Goal: Task Accomplishment & Management: Manage account settings

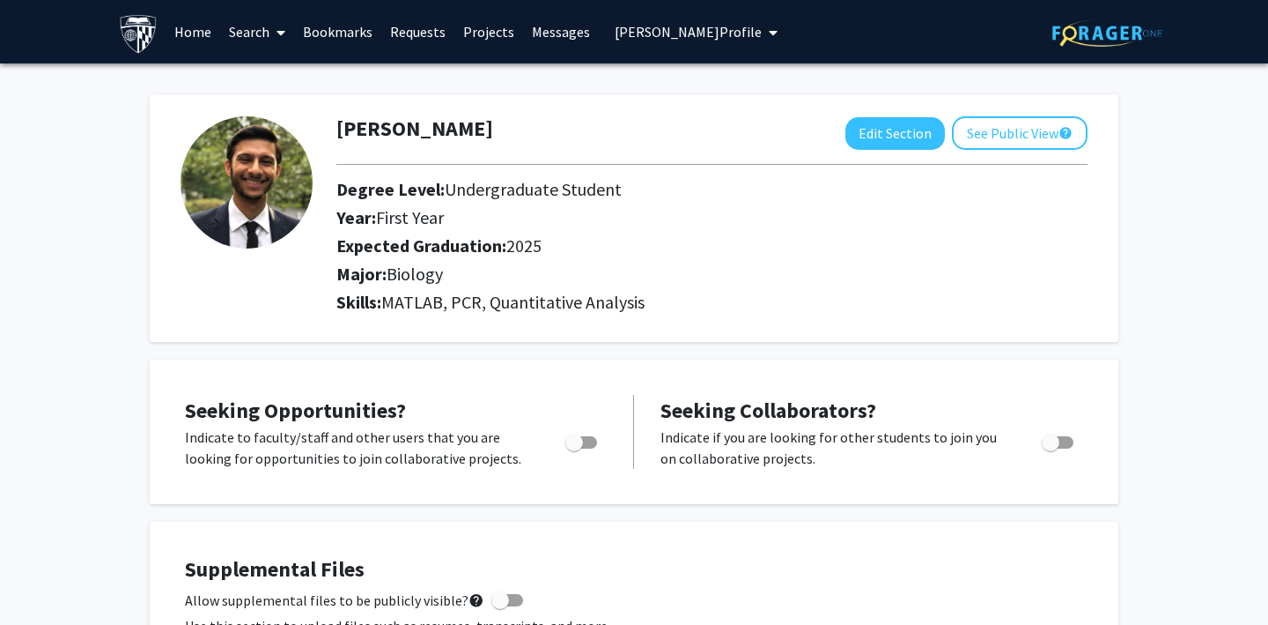
click at [244, 30] on link "Search" at bounding box center [257, 32] width 74 height 62
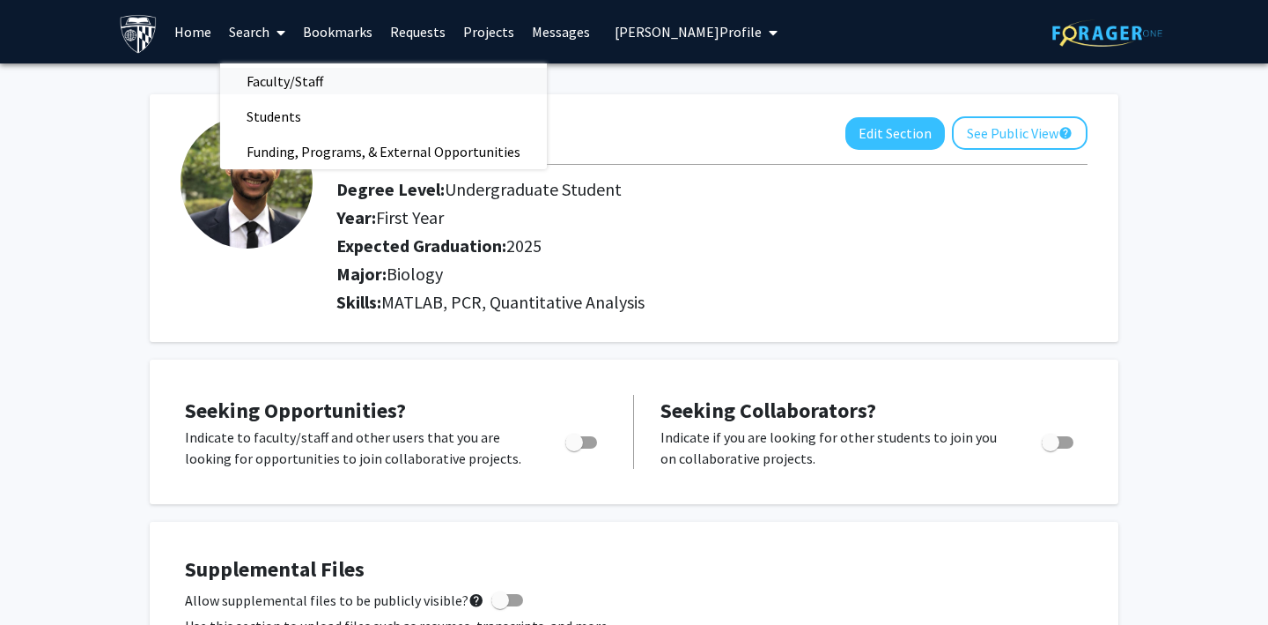
click at [269, 78] on span "Faculty/Staff" at bounding box center [284, 80] width 129 height 35
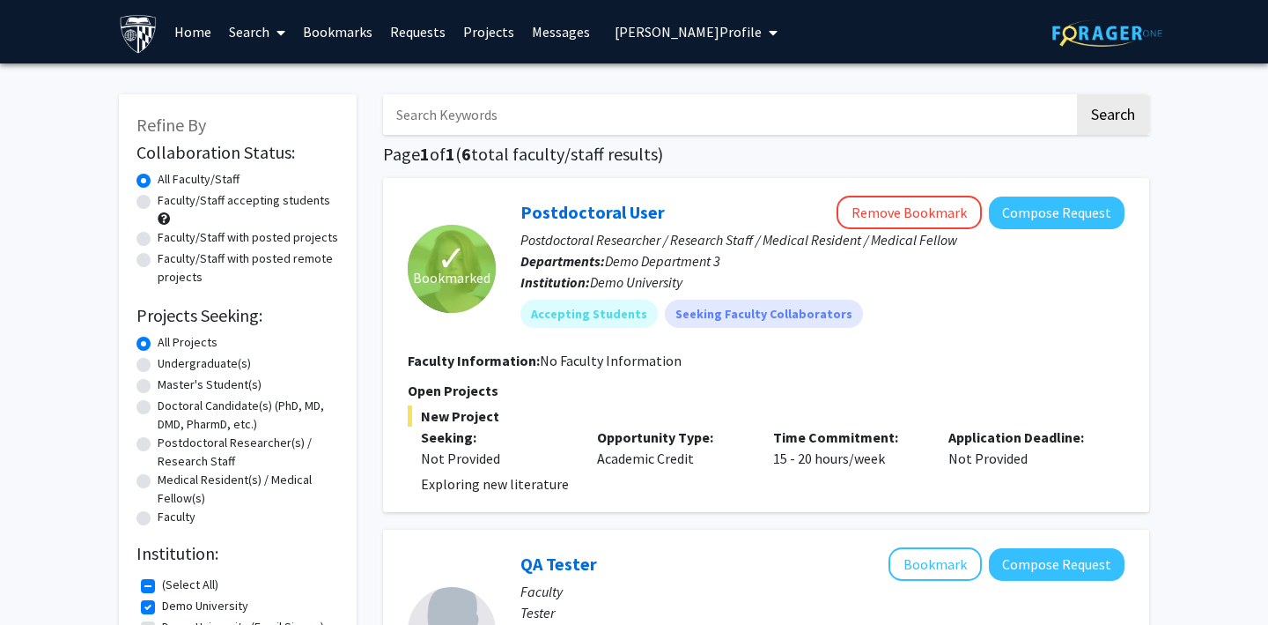
click at [329, 37] on link "Bookmarks" at bounding box center [337, 32] width 87 height 62
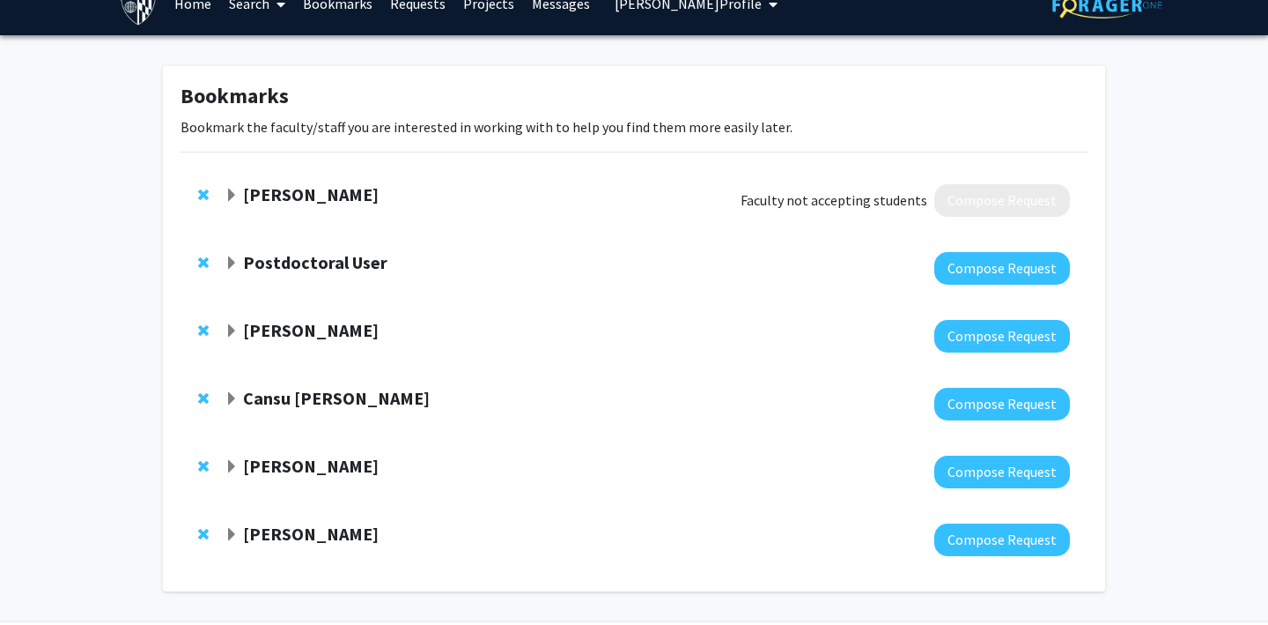
scroll to position [21, 0]
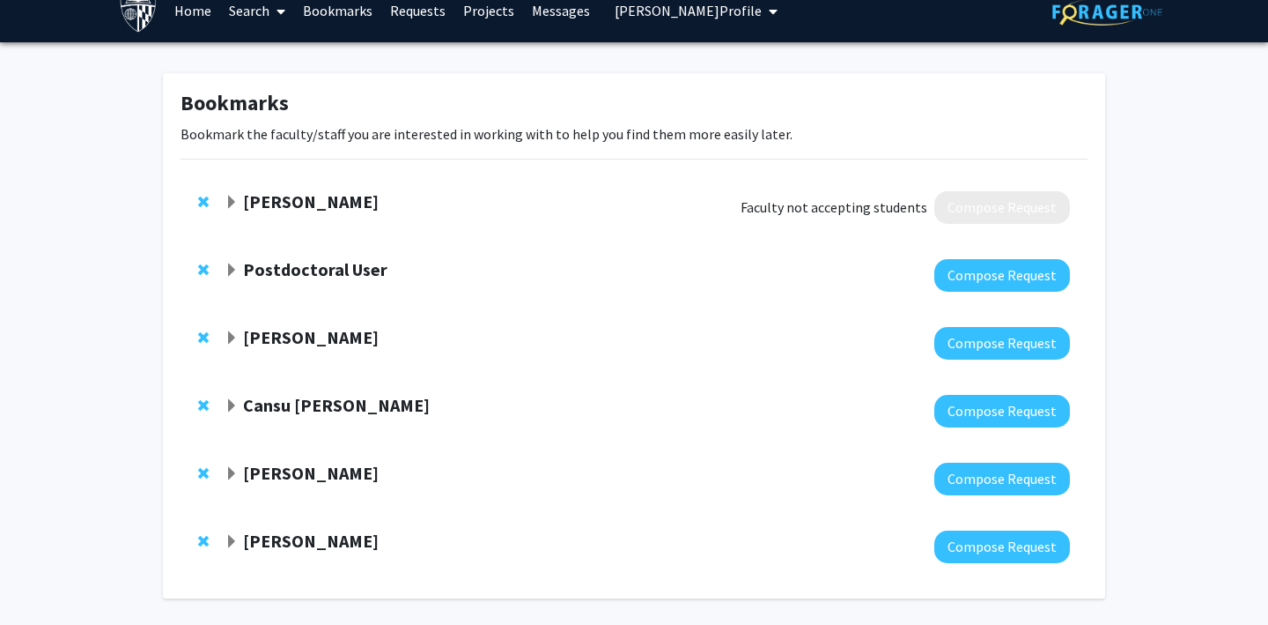
click at [230, 332] on span "Expand Christine Brodsky Bookmark" at bounding box center [232, 338] width 14 height 14
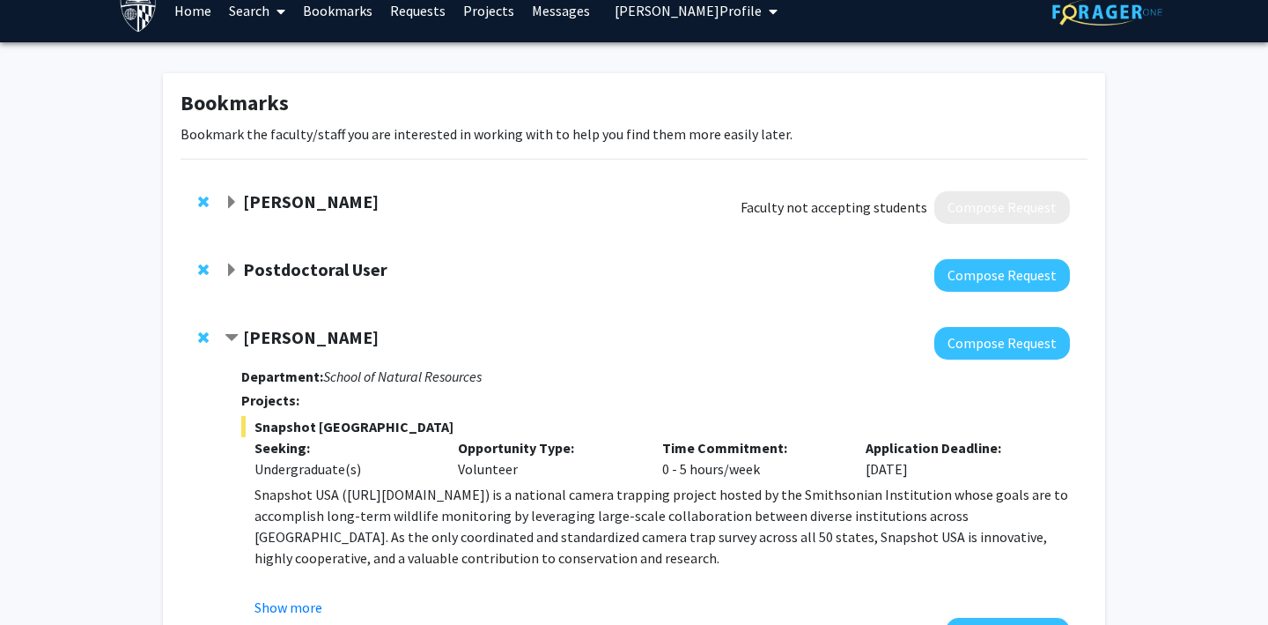
scroll to position [79, 0]
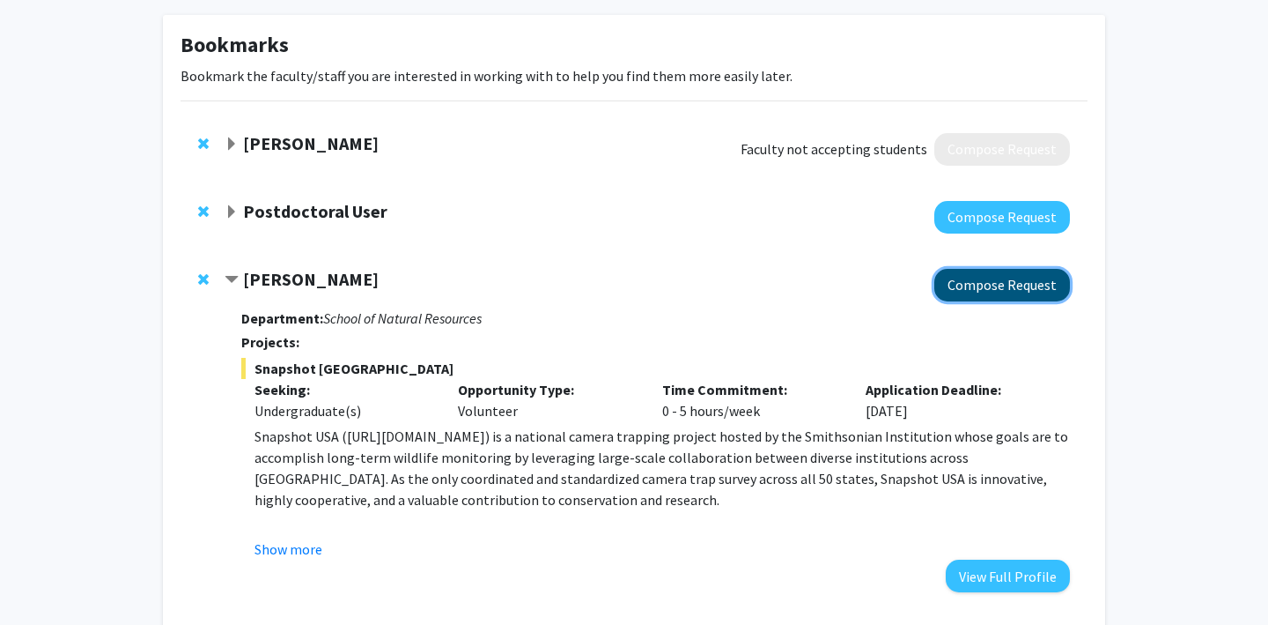
click at [988, 285] on button "Compose Request" at bounding box center [1003, 285] width 136 height 33
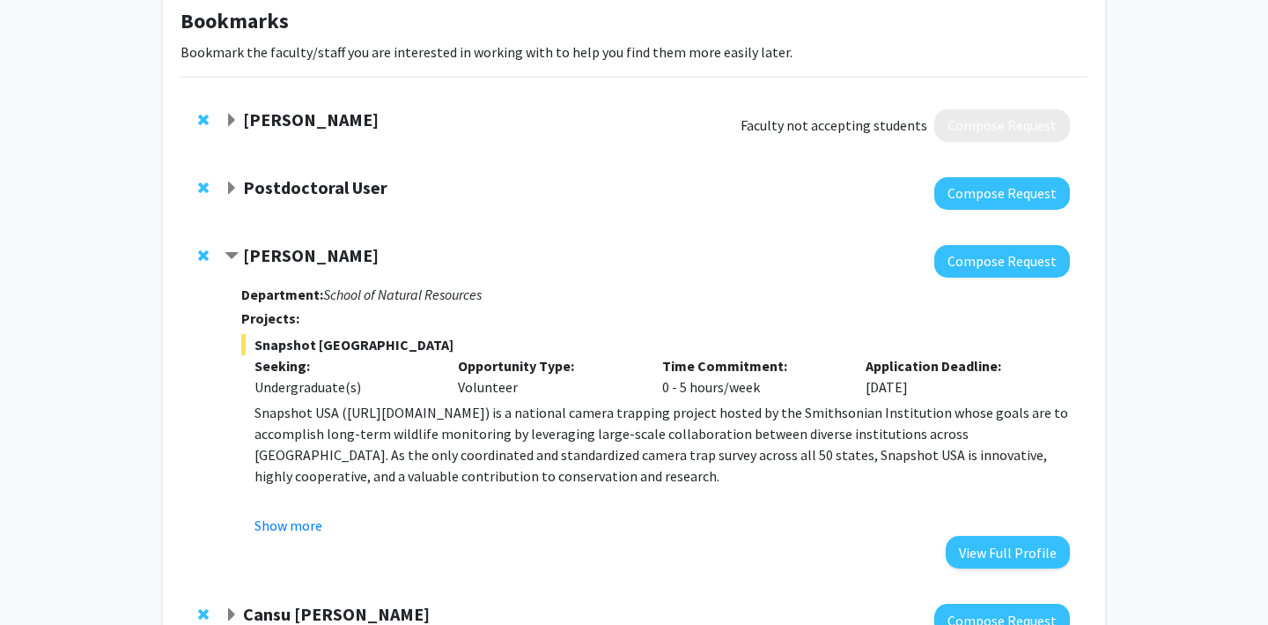
scroll to position [378, 0]
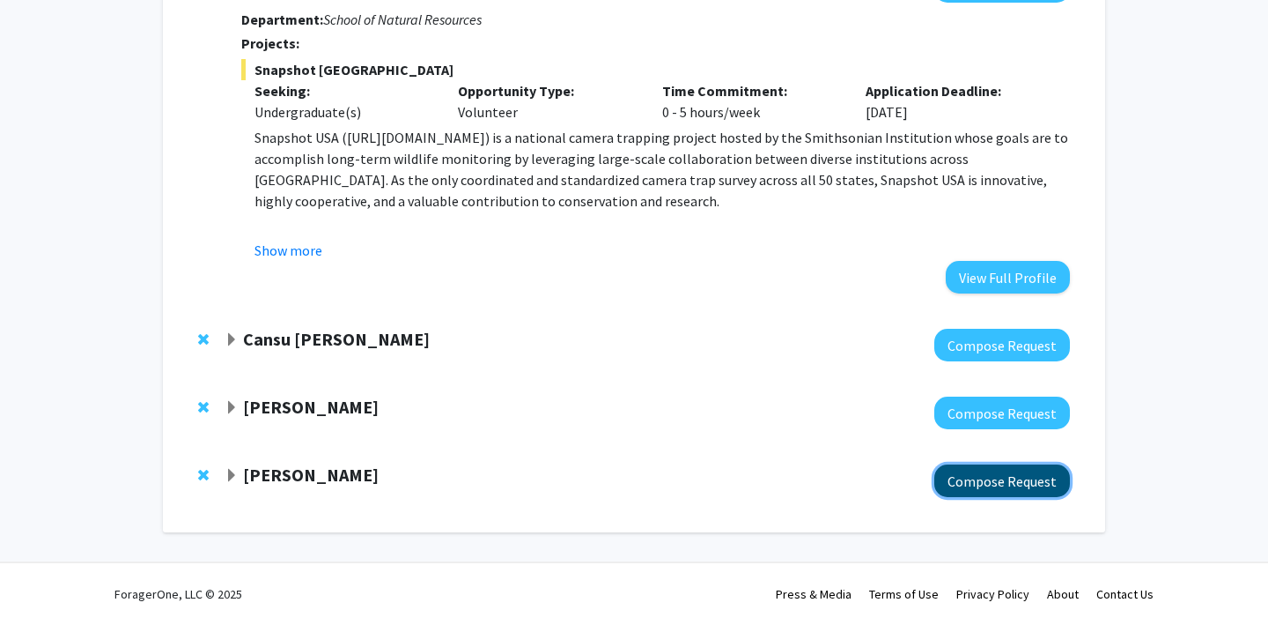
click at [975, 477] on button "Compose Request" at bounding box center [1003, 480] width 136 height 33
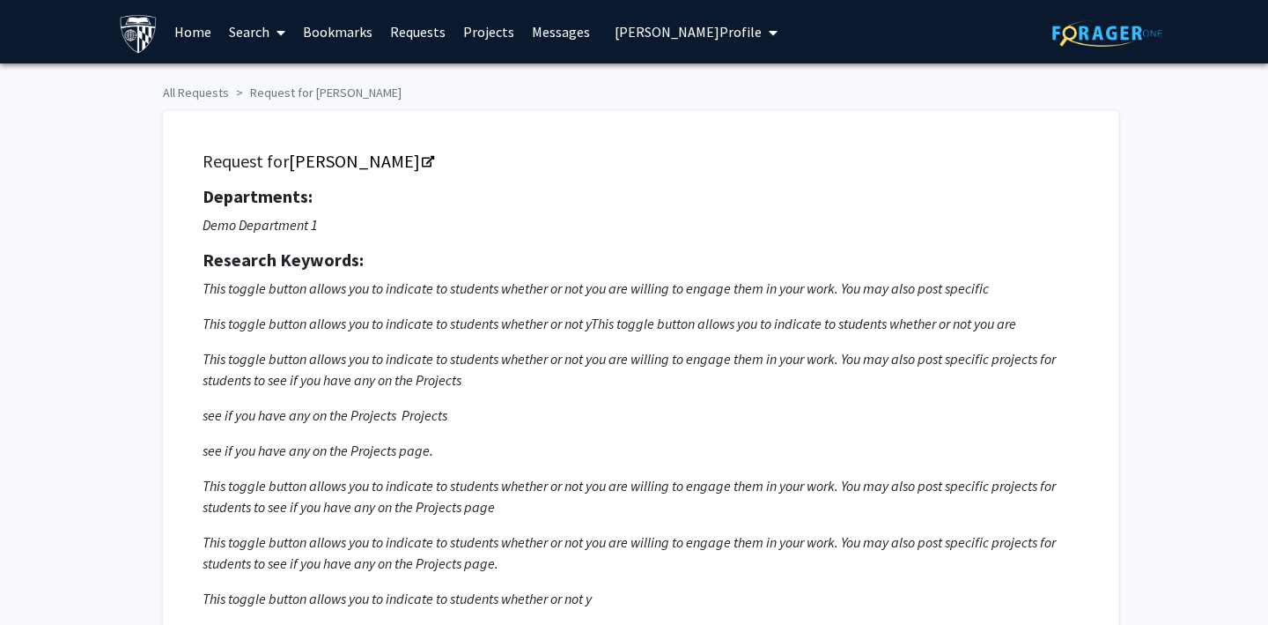
click at [411, 33] on link "Requests" at bounding box center [417, 32] width 73 height 62
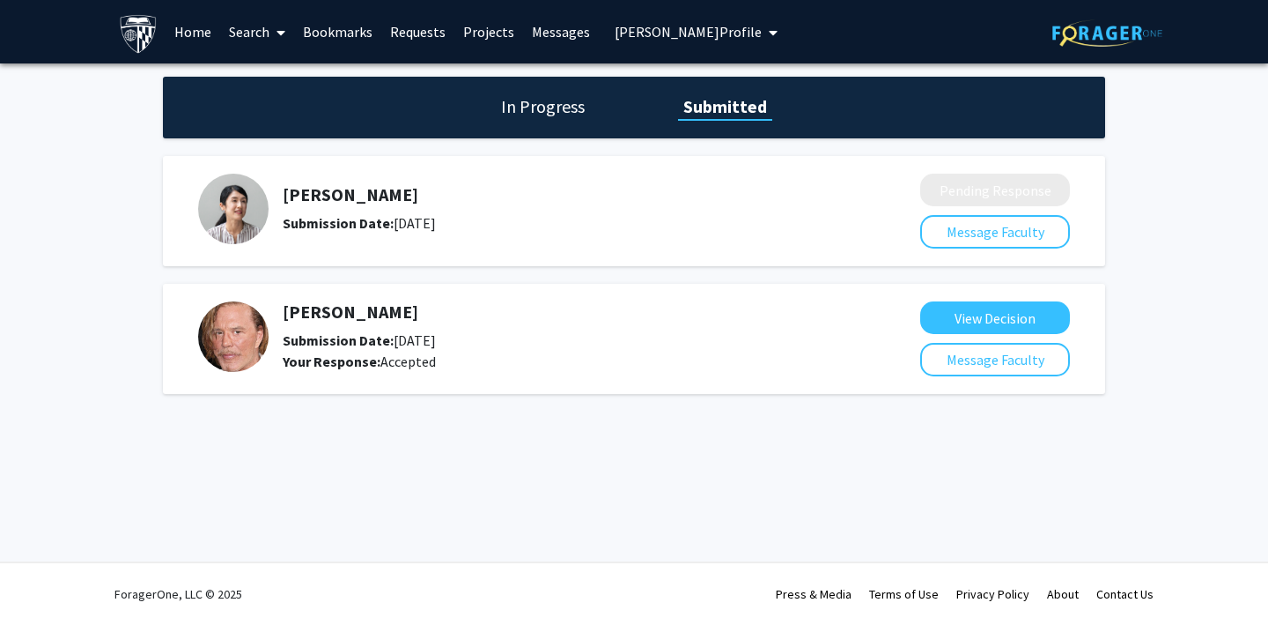
click at [543, 29] on link "Messages" at bounding box center [561, 32] width 76 height 62
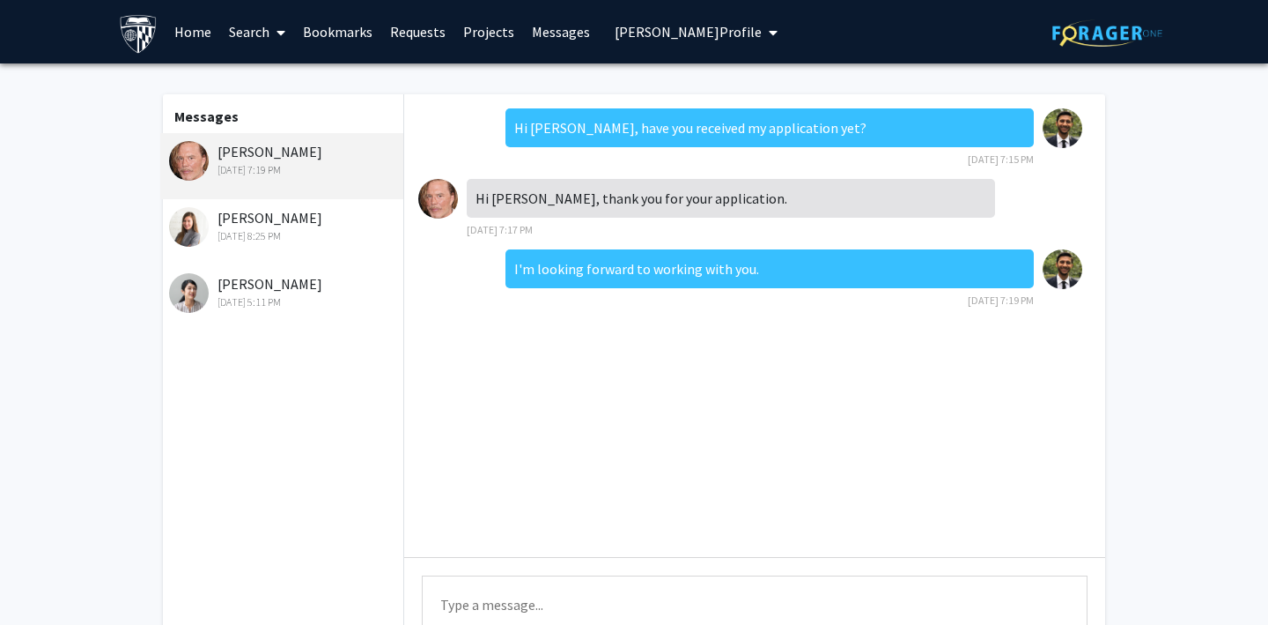
click at [202, 28] on link "Home" at bounding box center [193, 32] width 55 height 62
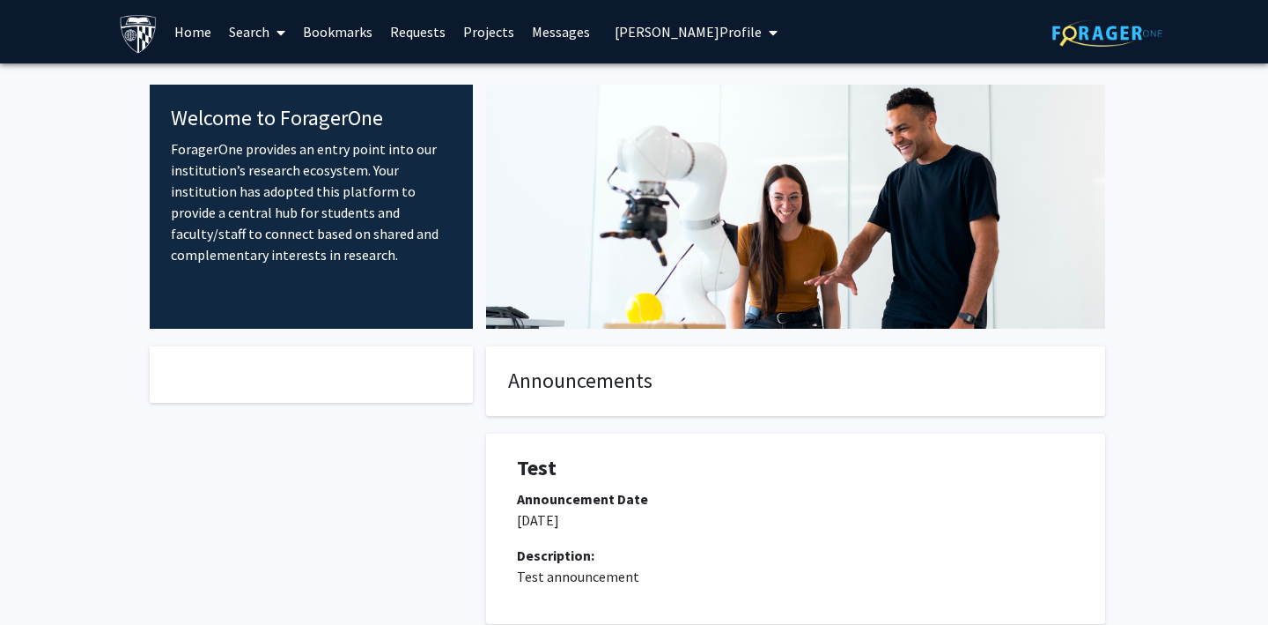
click at [671, 31] on span "[PERSON_NAME] Profile" at bounding box center [688, 32] width 147 height 18
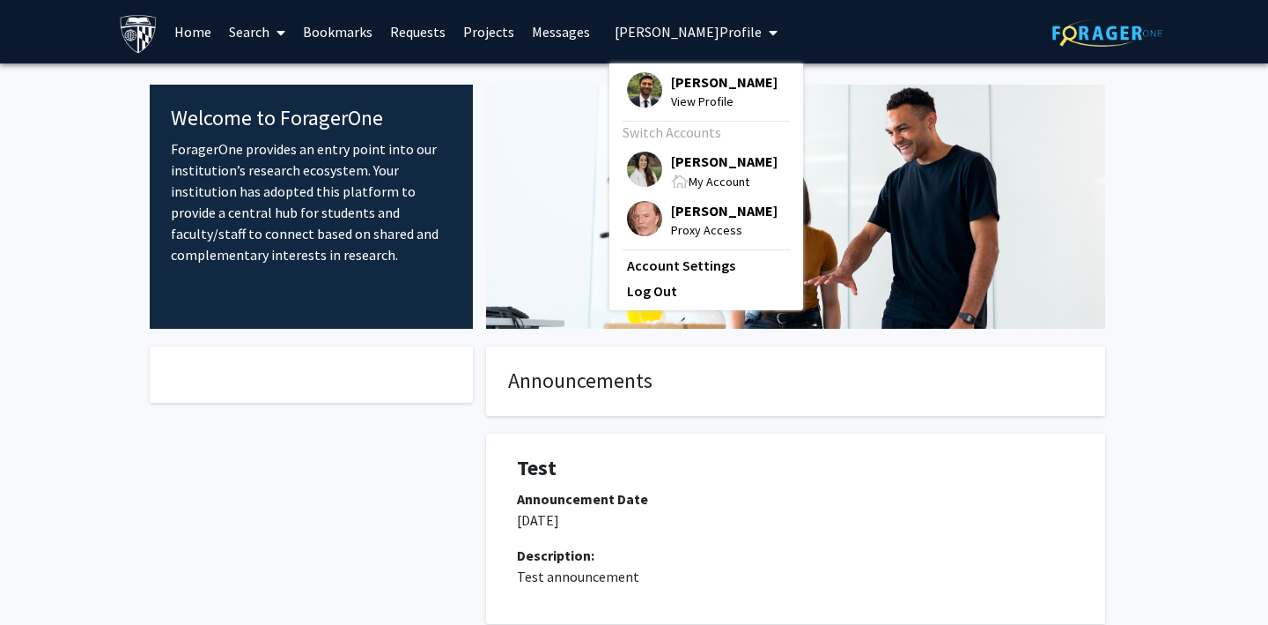
click at [632, 211] on img at bounding box center [644, 218] width 35 height 35
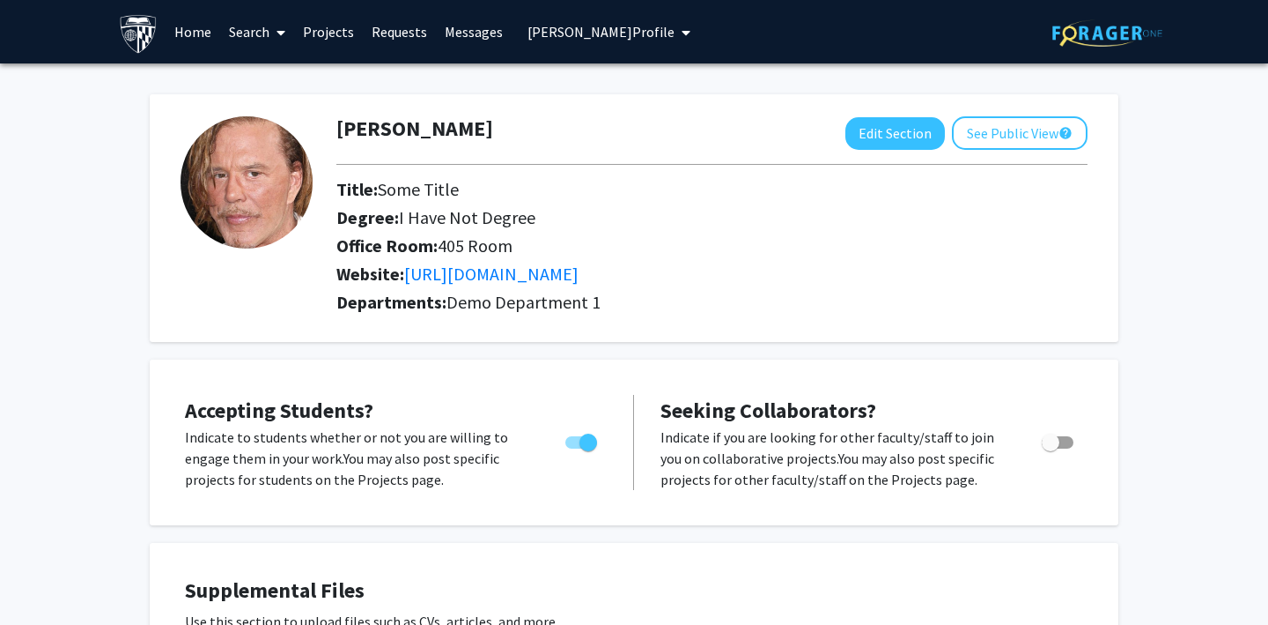
click at [246, 31] on link "Search" at bounding box center [257, 32] width 74 height 62
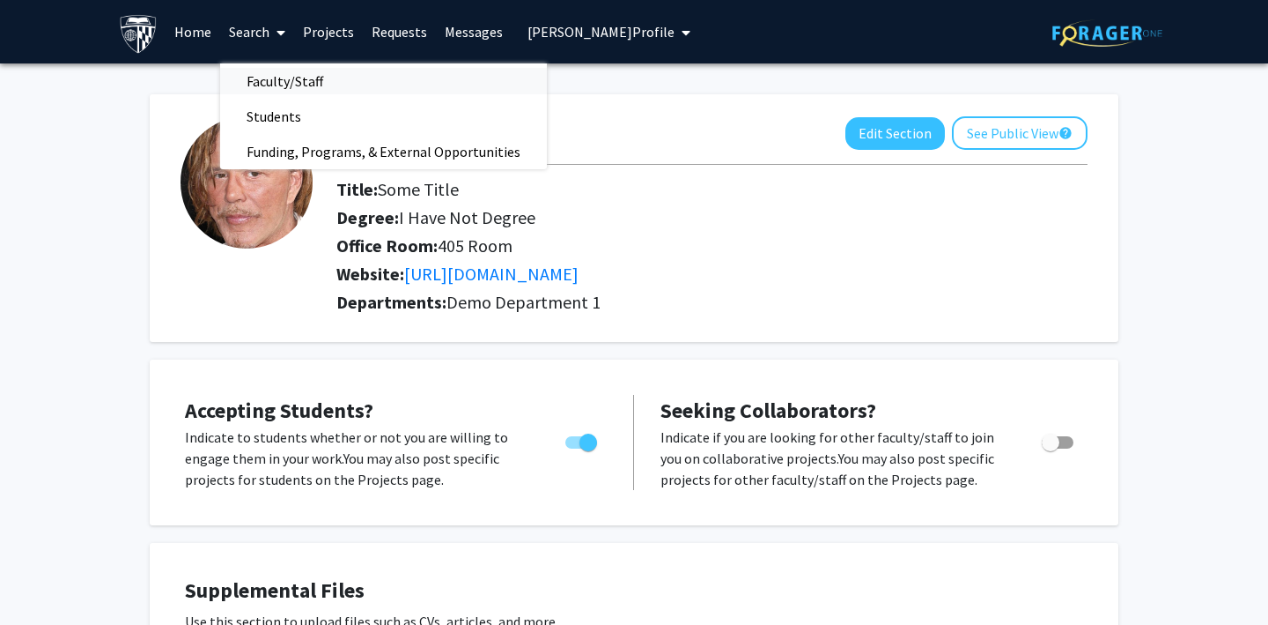
click at [277, 80] on span "Faculty/Staff" at bounding box center [284, 80] width 129 height 35
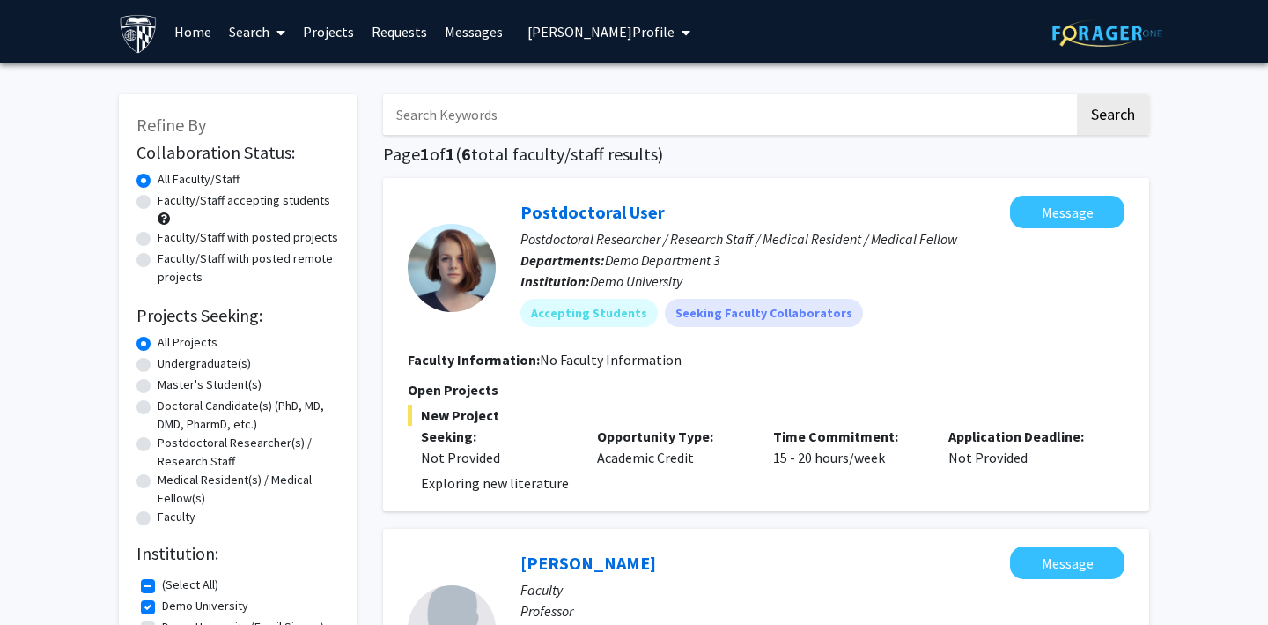
click at [326, 27] on link "Projects" at bounding box center [328, 32] width 69 height 62
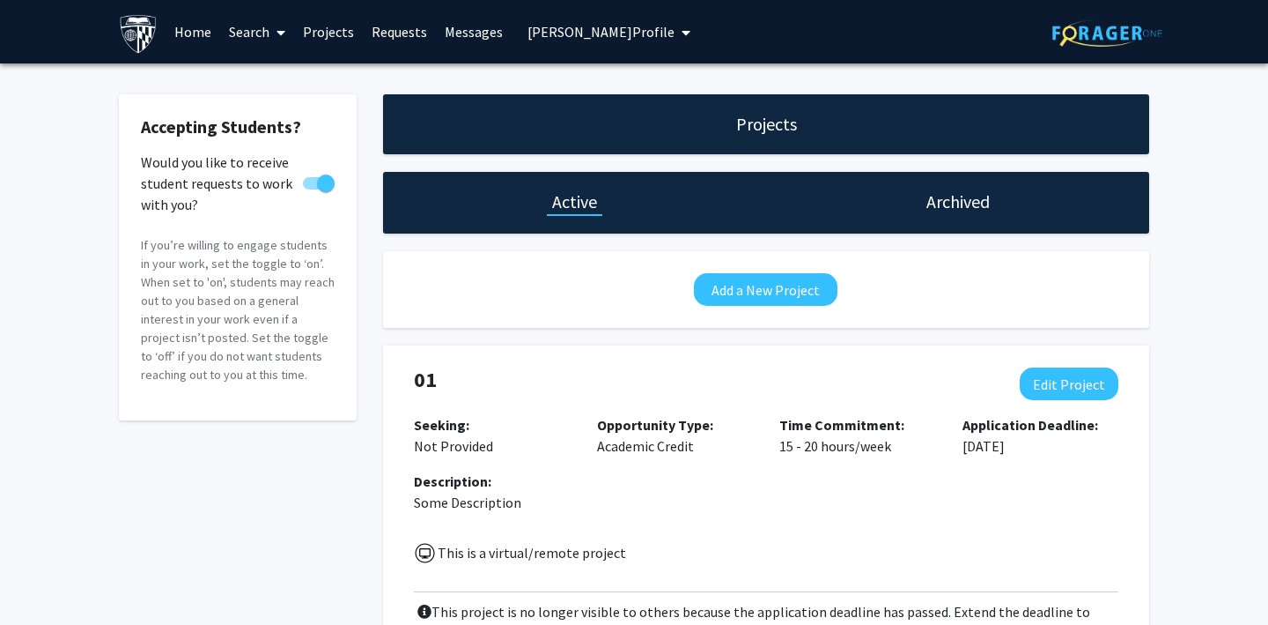
checkbox input "true"
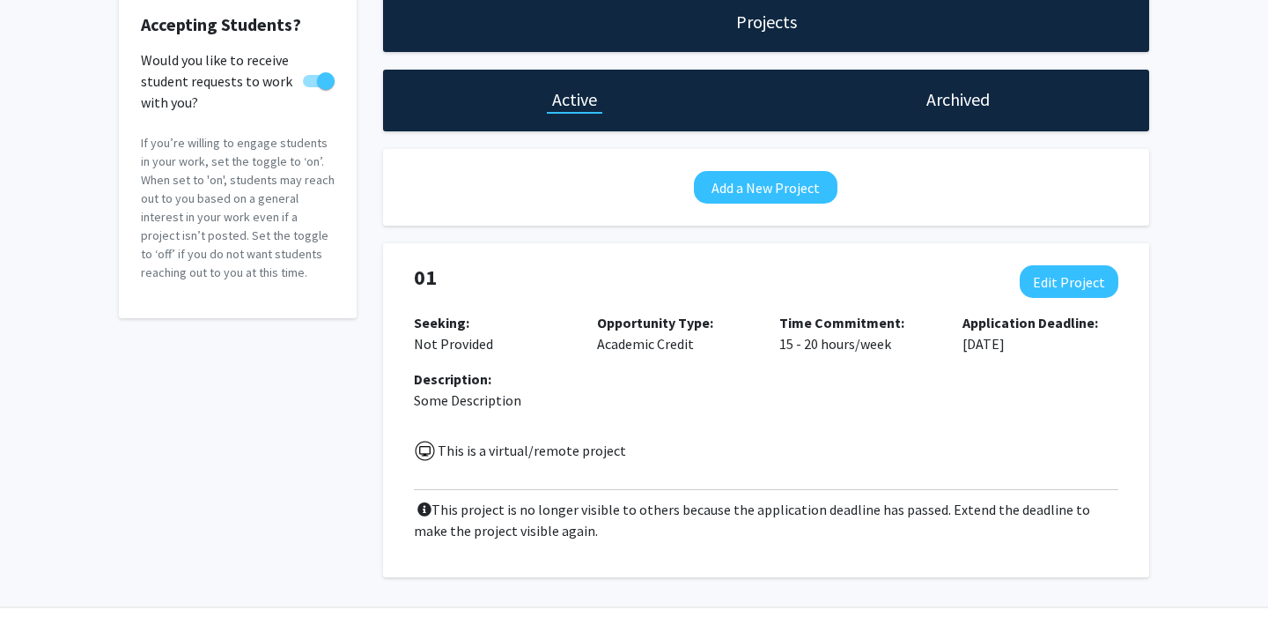
scroll to position [106, 0]
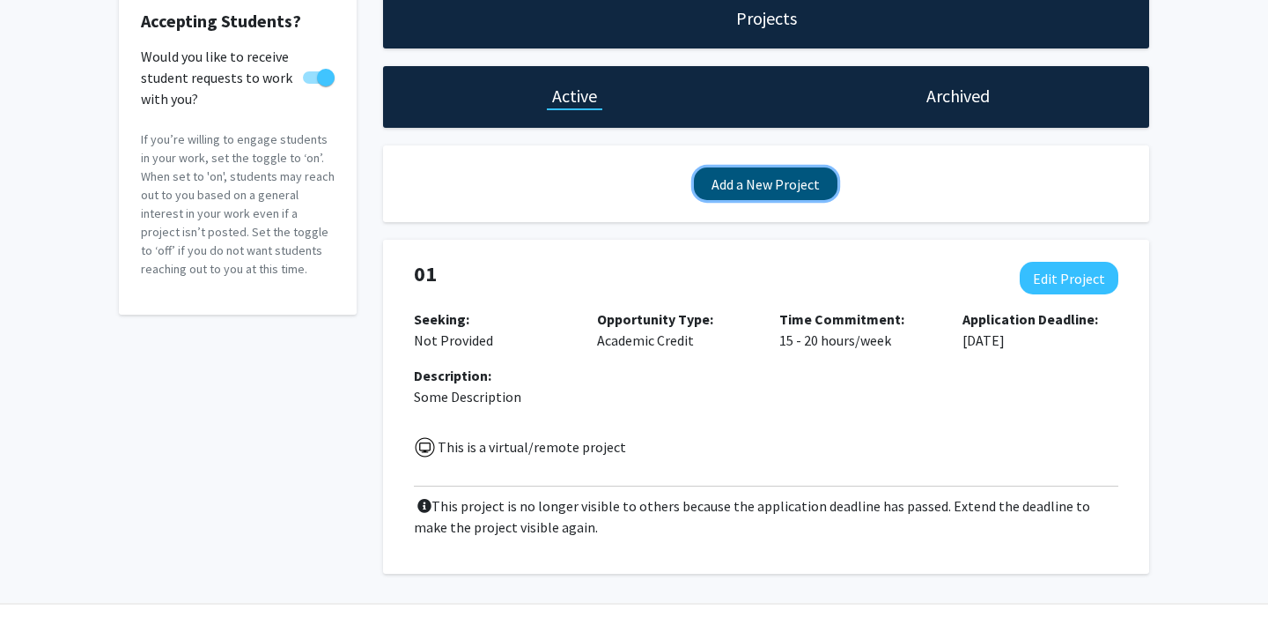
click at [753, 183] on button "Add a New Project" at bounding box center [766, 183] width 144 height 33
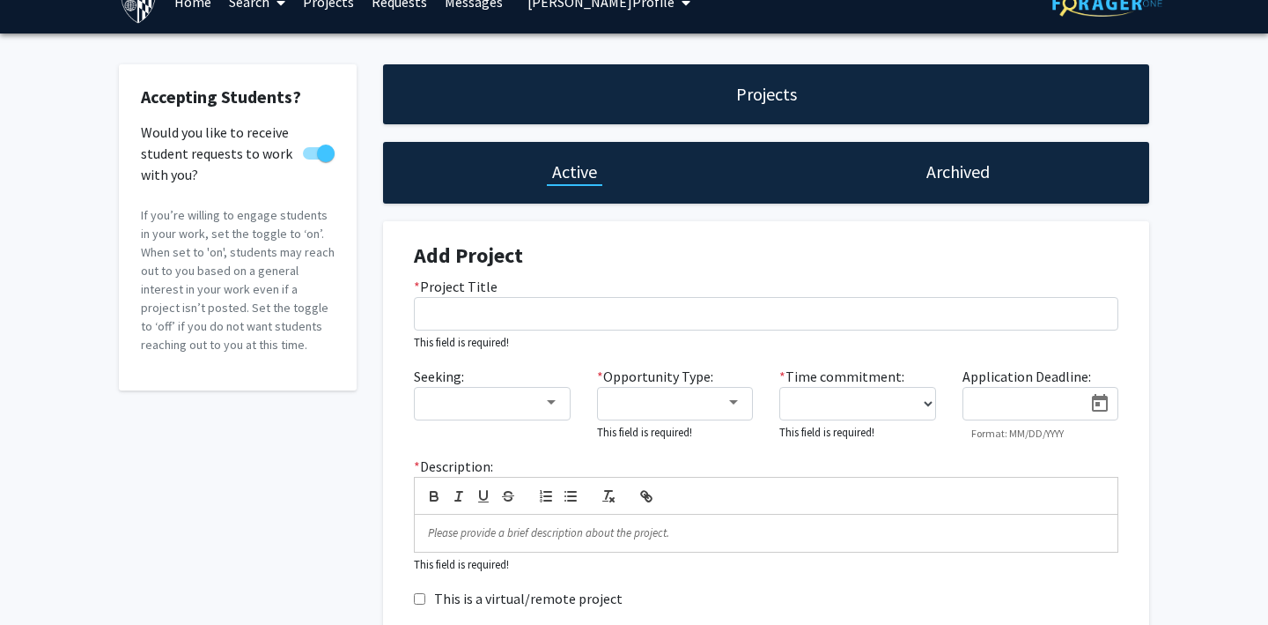
scroll to position [0, 0]
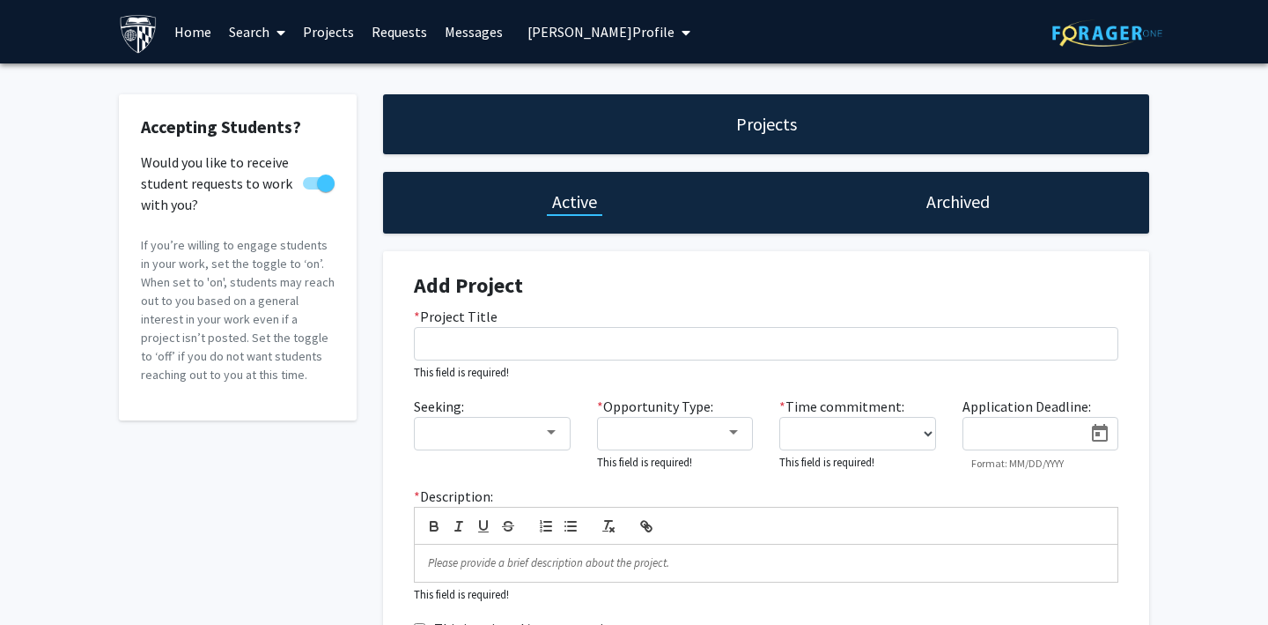
click at [456, 34] on link "Messages" at bounding box center [474, 32] width 76 height 62
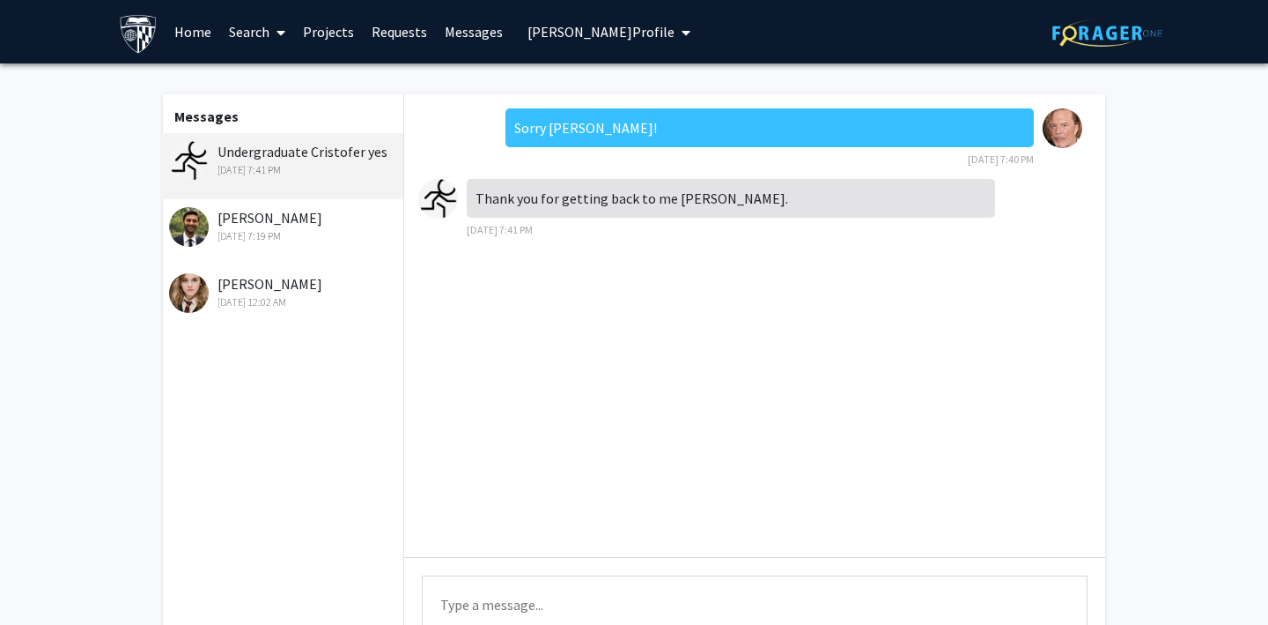
click at [545, 31] on span "[PERSON_NAME] Profile" at bounding box center [601, 32] width 147 height 18
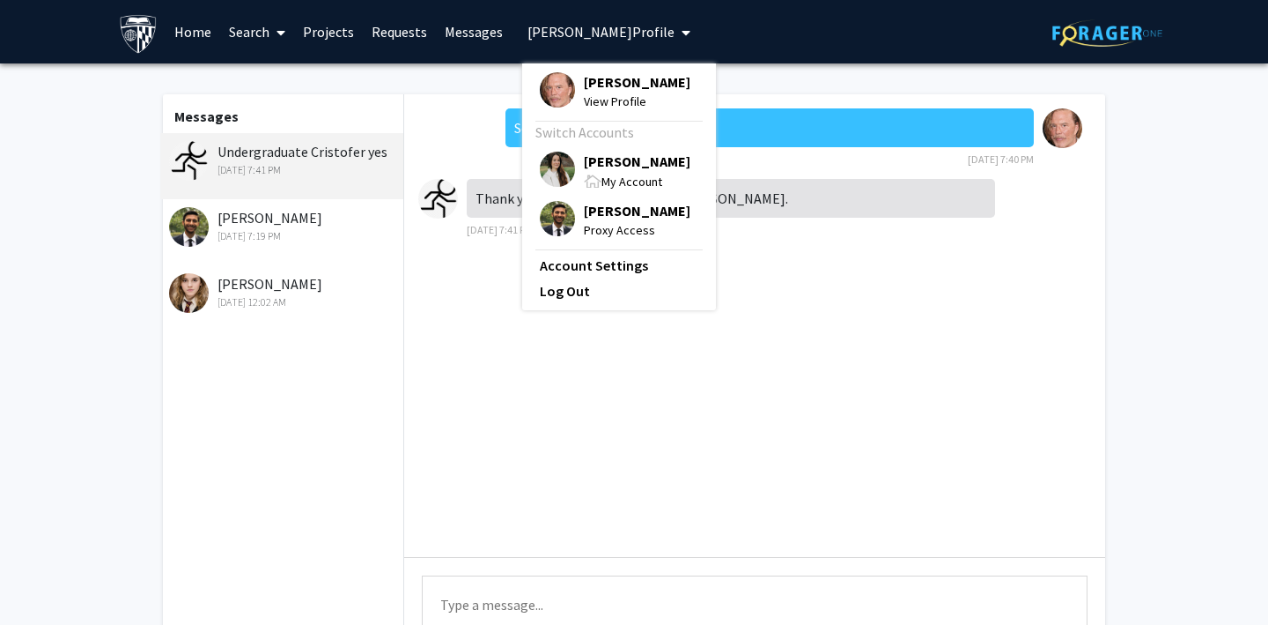
click at [552, 169] on img at bounding box center [557, 169] width 35 height 35
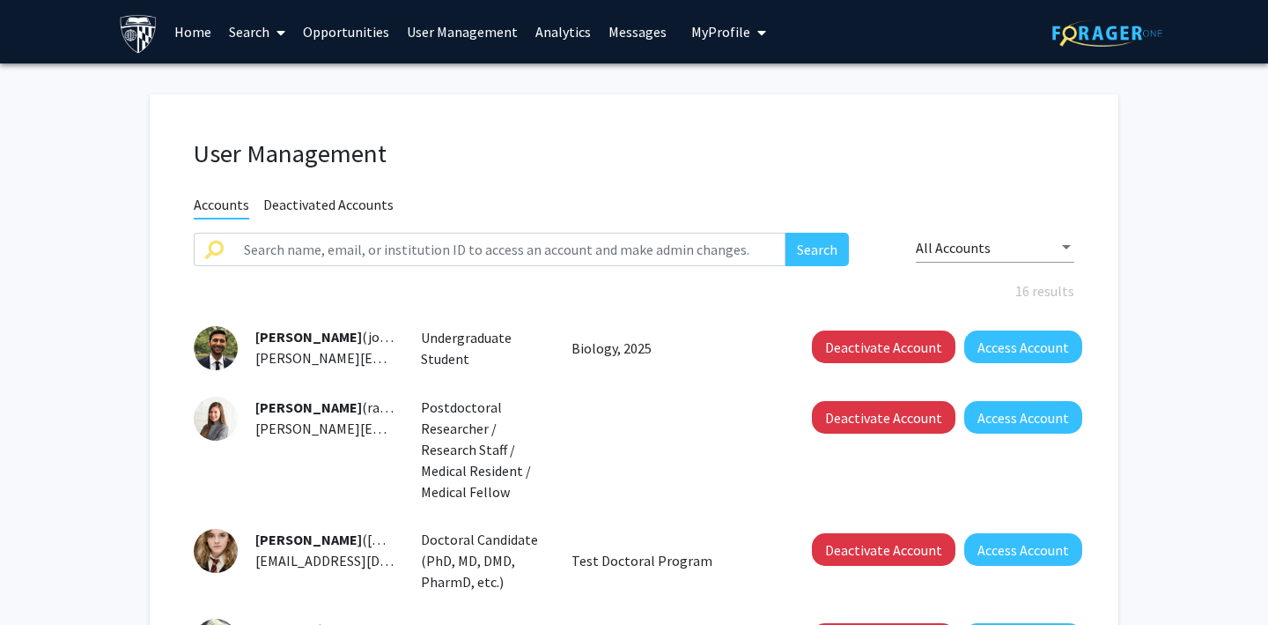
click at [350, 36] on link "Opportunities" at bounding box center [346, 32] width 104 height 62
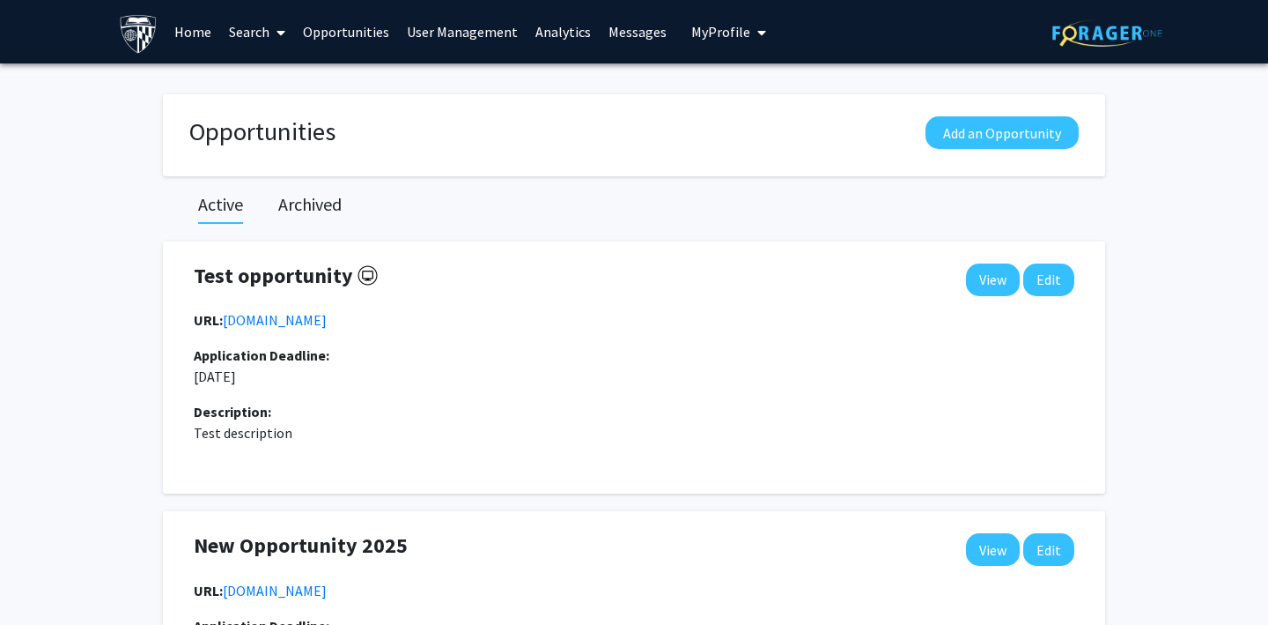
click at [266, 31] on link "Search" at bounding box center [257, 32] width 74 height 62
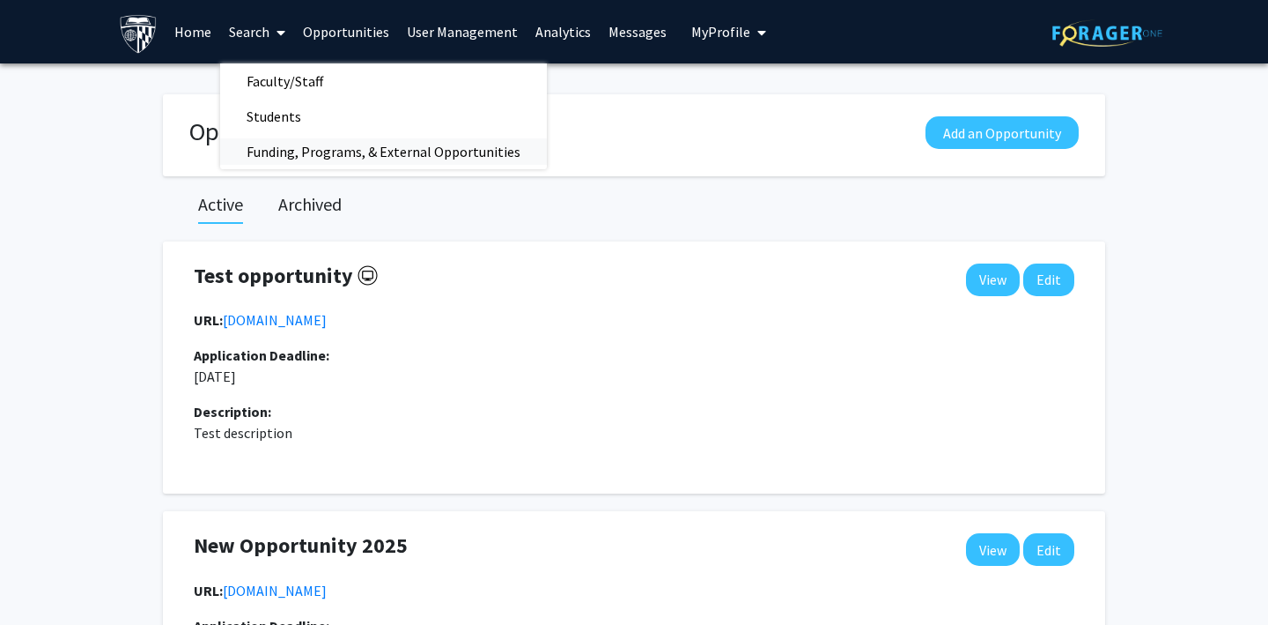
click at [281, 149] on span "Funding, Programs, & External Opportunities" at bounding box center [383, 151] width 327 height 35
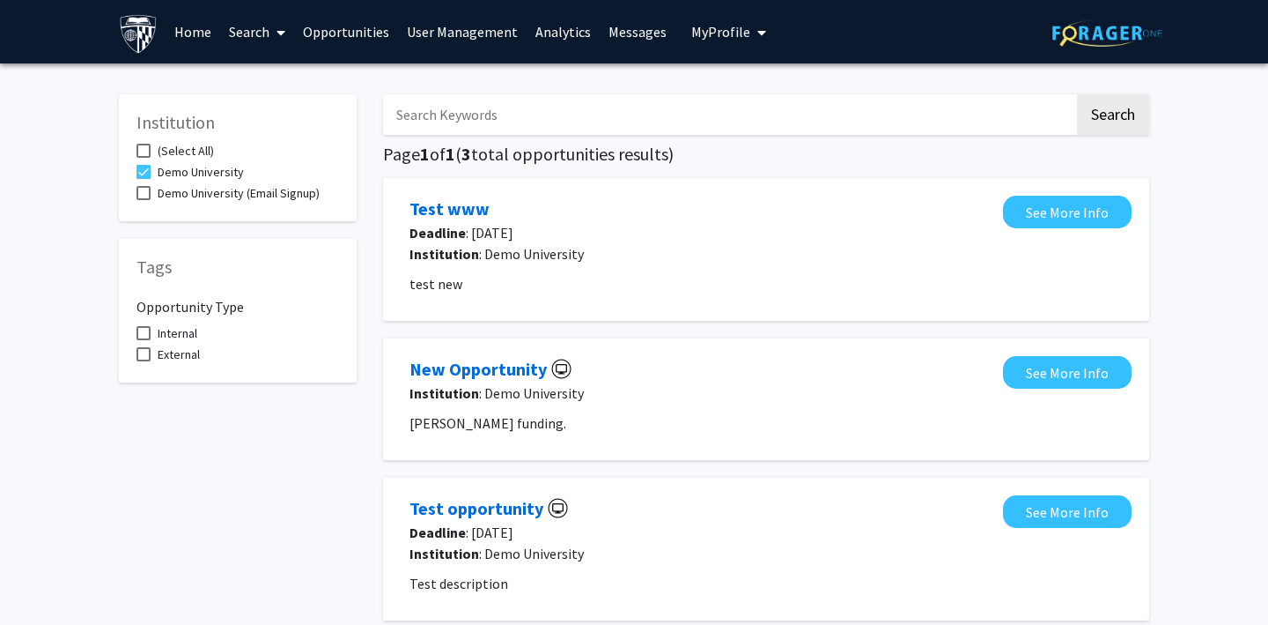
click at [260, 33] on link "Search" at bounding box center [257, 32] width 74 height 62
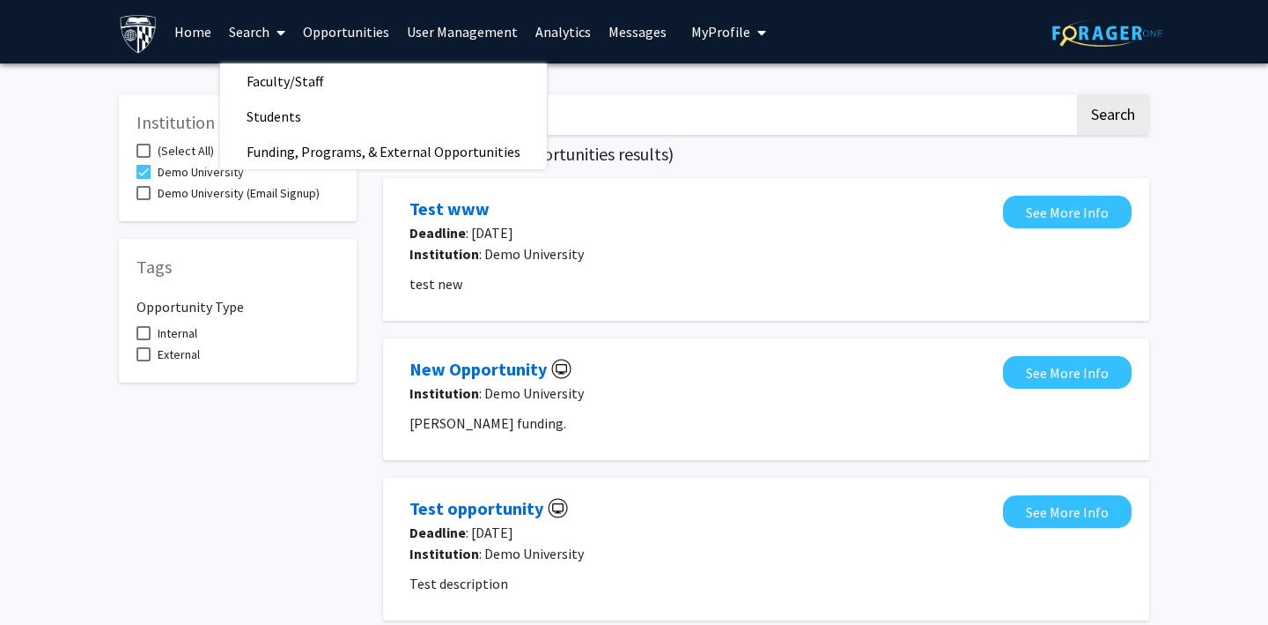
click at [182, 31] on link "Home" at bounding box center [193, 32] width 55 height 62
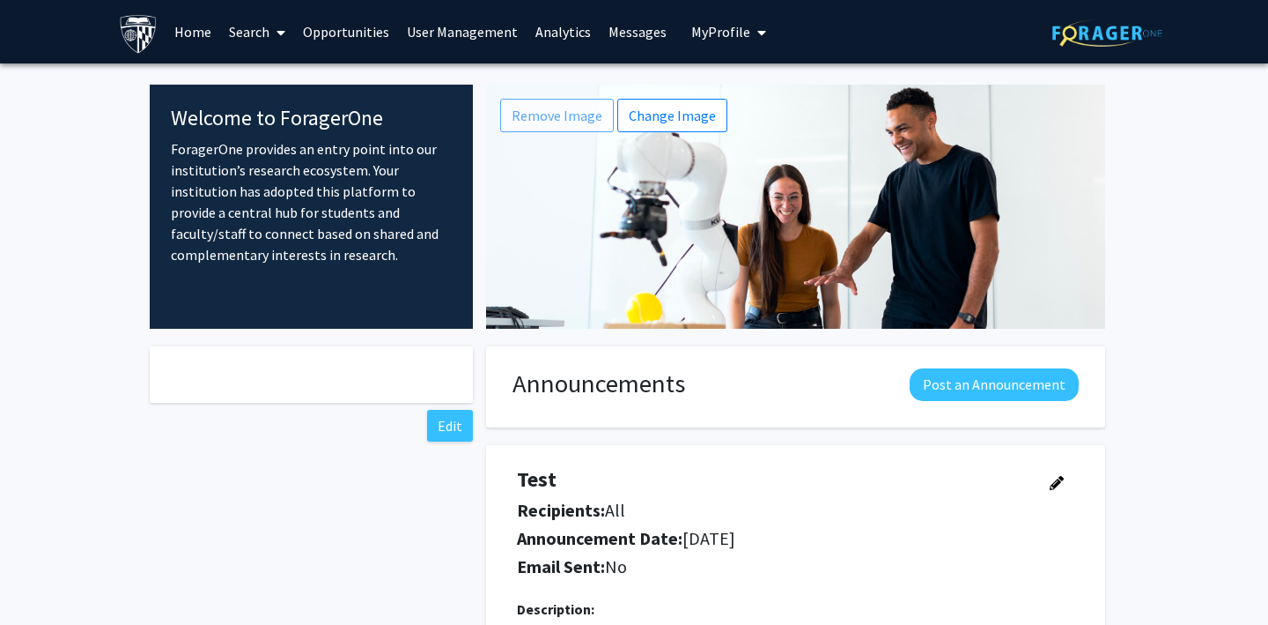
scroll to position [32, 0]
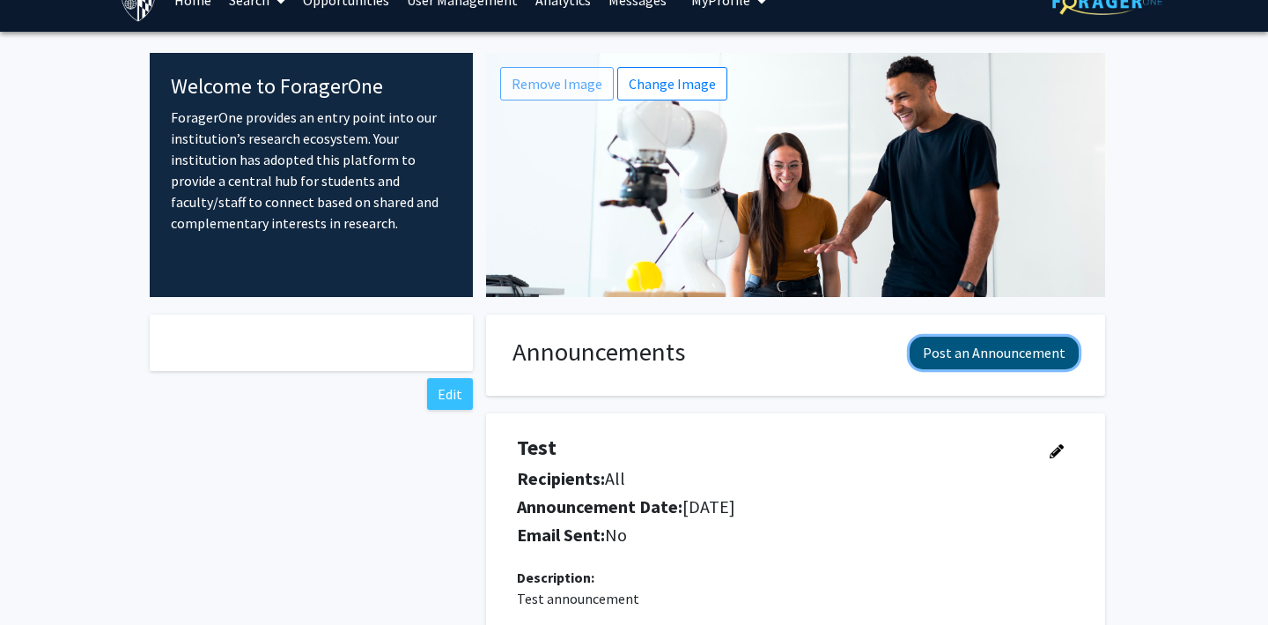
click at [949, 356] on button "Post an Announcement" at bounding box center [994, 352] width 169 height 33
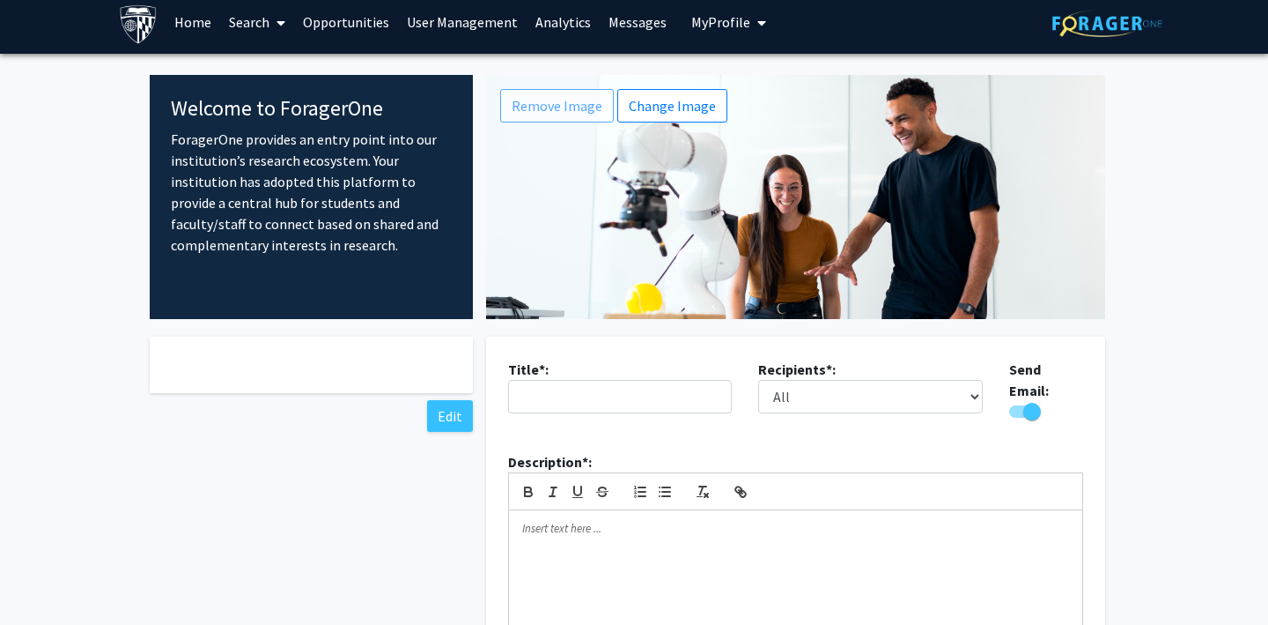
scroll to position [0, 0]
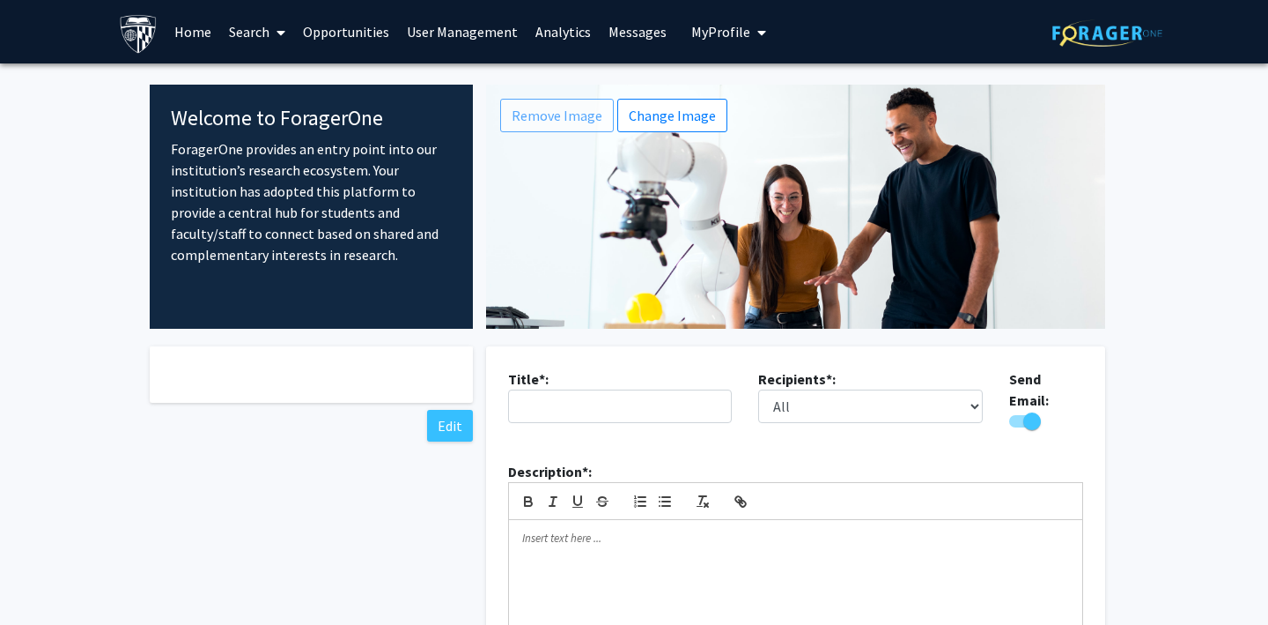
click at [433, 33] on link "User Management" at bounding box center [462, 32] width 129 height 62
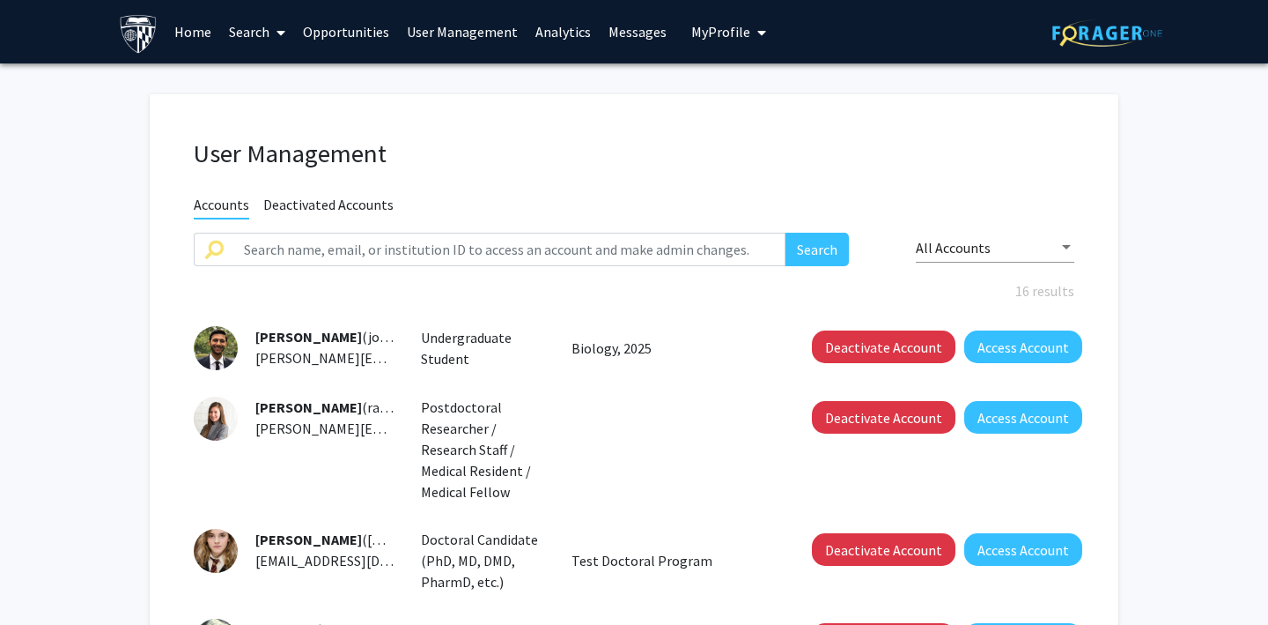
click at [558, 40] on link "Analytics" at bounding box center [563, 32] width 73 height 62
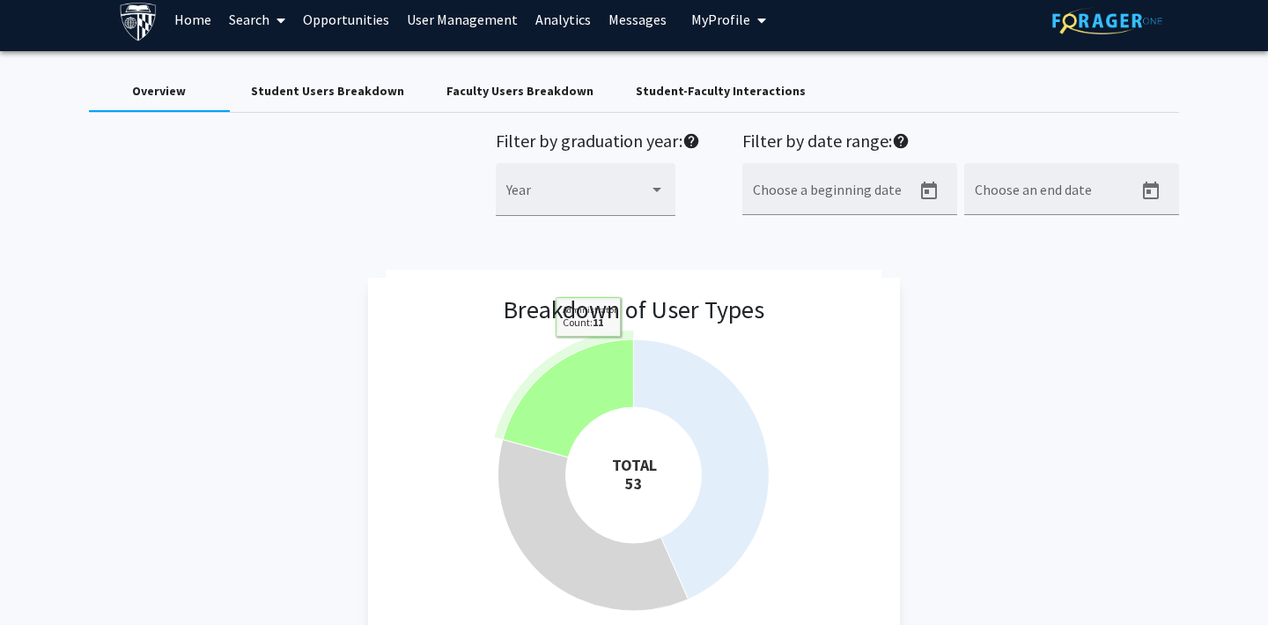
scroll to position [1, 0]
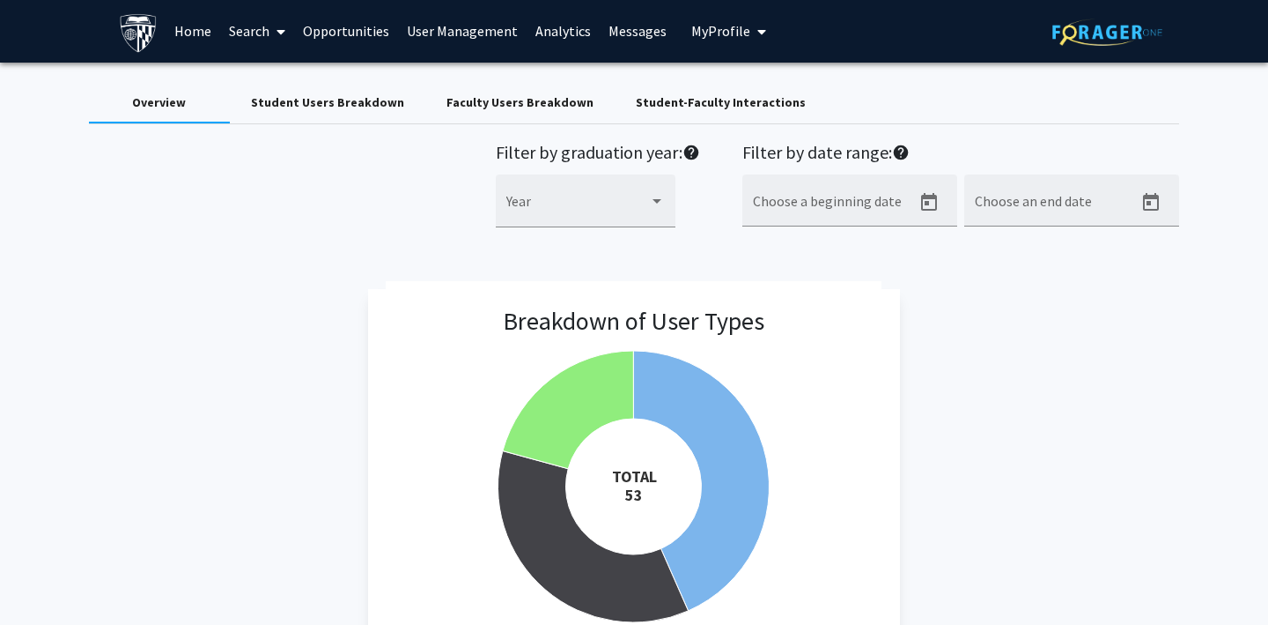
click at [288, 110] on div "Student Users Breakdown" at bounding box center [327, 102] width 153 height 18
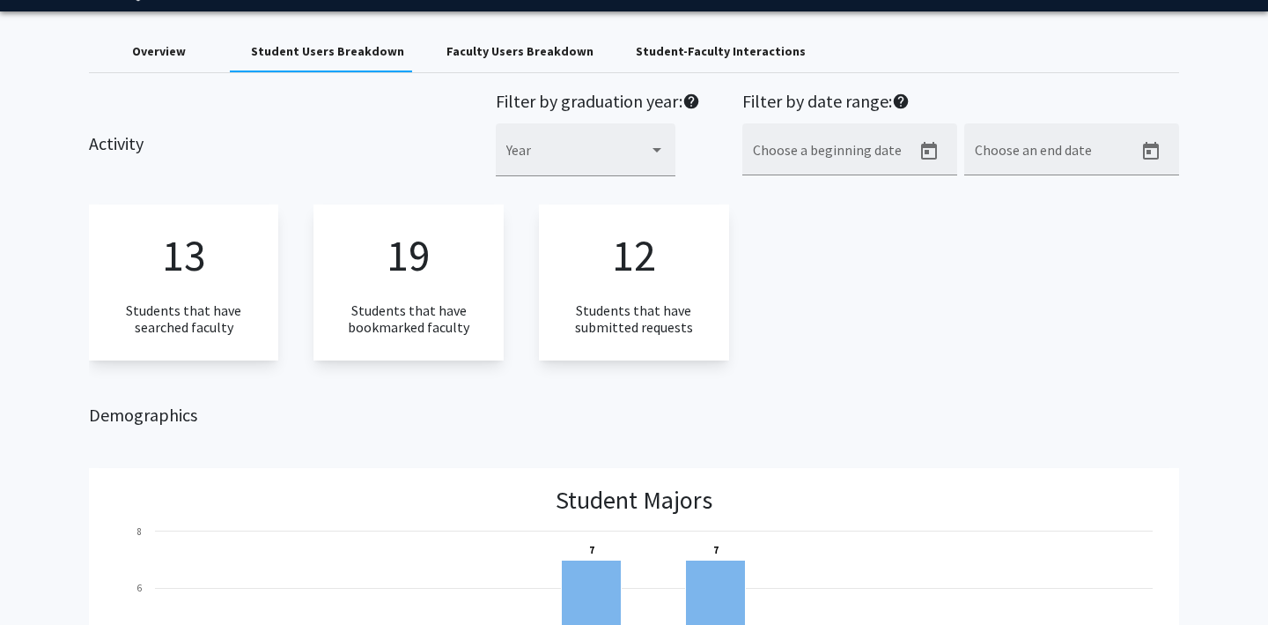
scroll to position [0, 0]
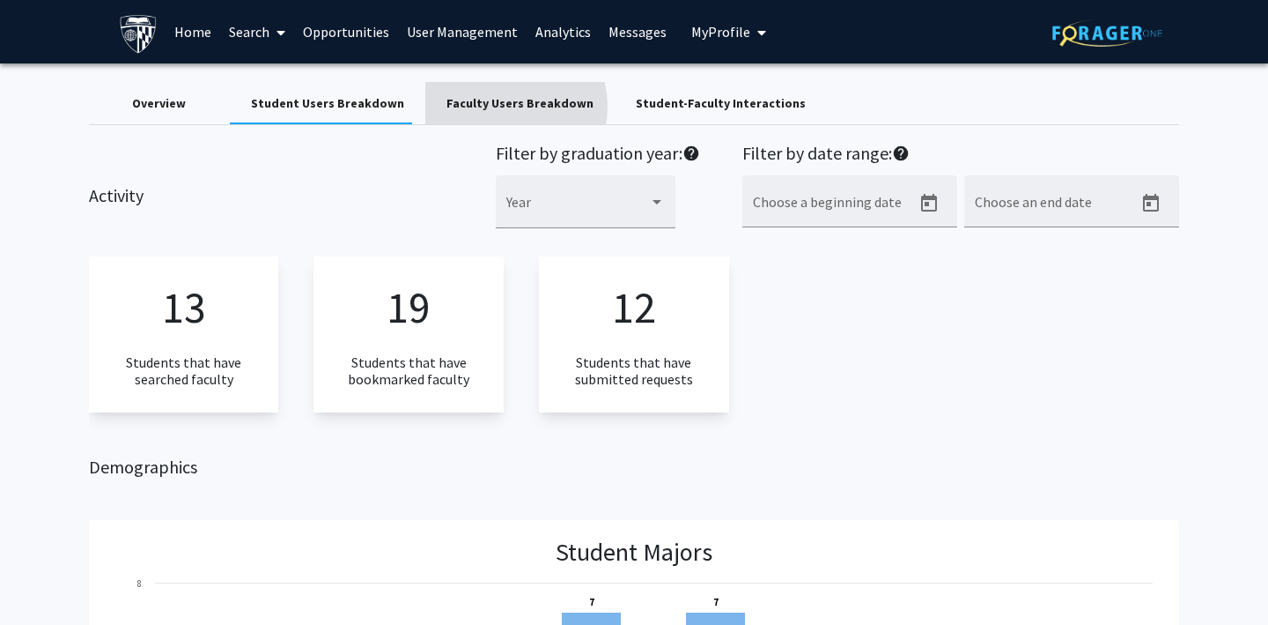
click at [490, 107] on div "Faculty Users Breakdown" at bounding box center [520, 103] width 147 height 18
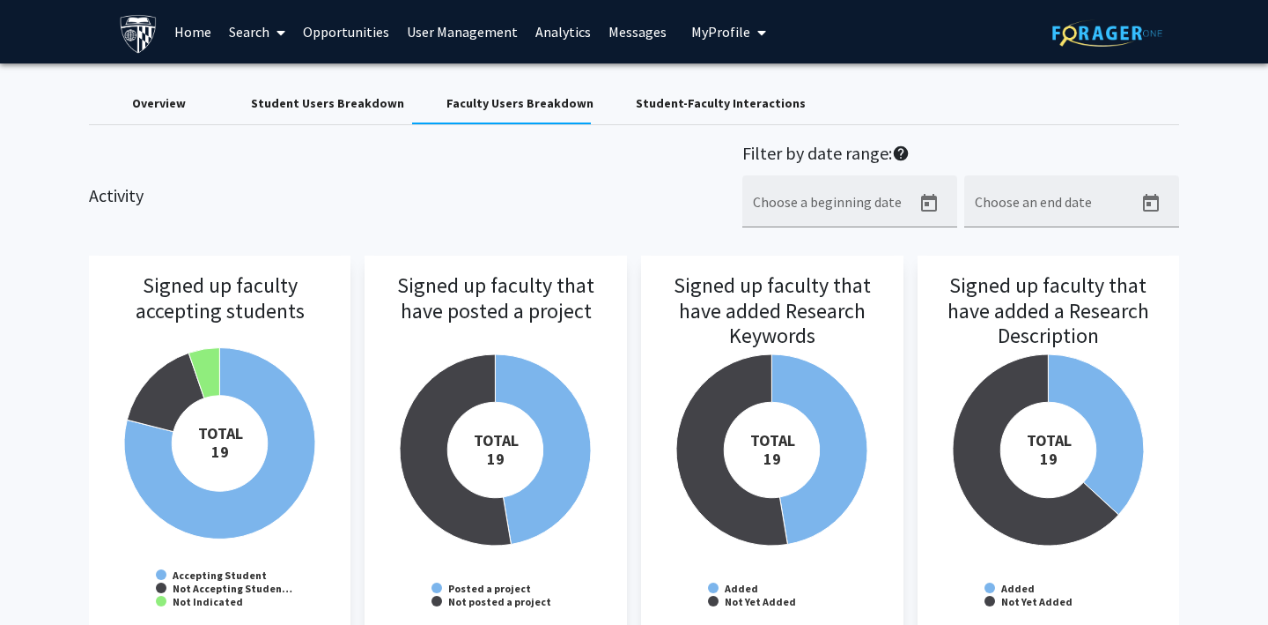
click at [675, 106] on div "Student-Faculty Interactions" at bounding box center [721, 103] width 170 height 18
